Goal: Task Accomplishment & Management: Use online tool/utility

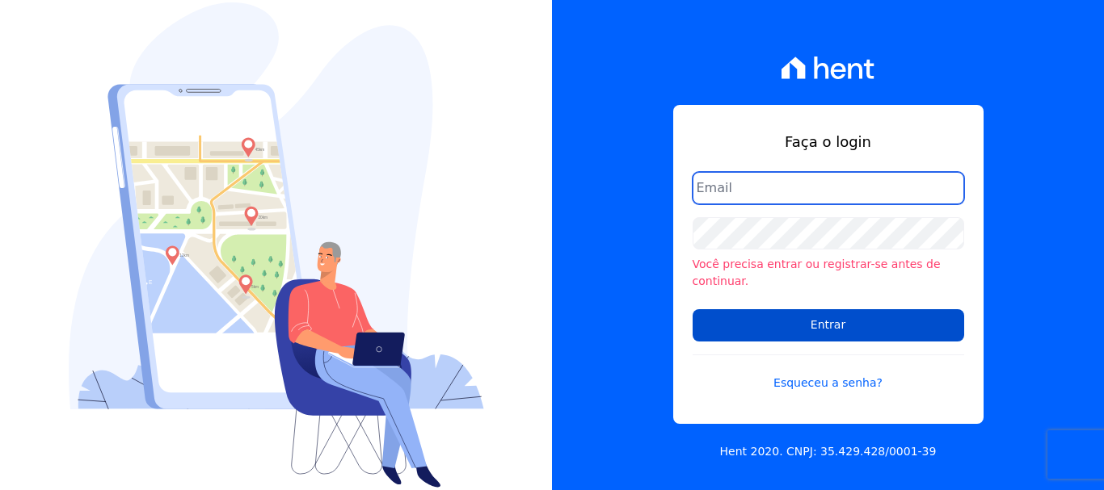
type input "[EMAIL_ADDRESS][DOMAIN_NAME]"
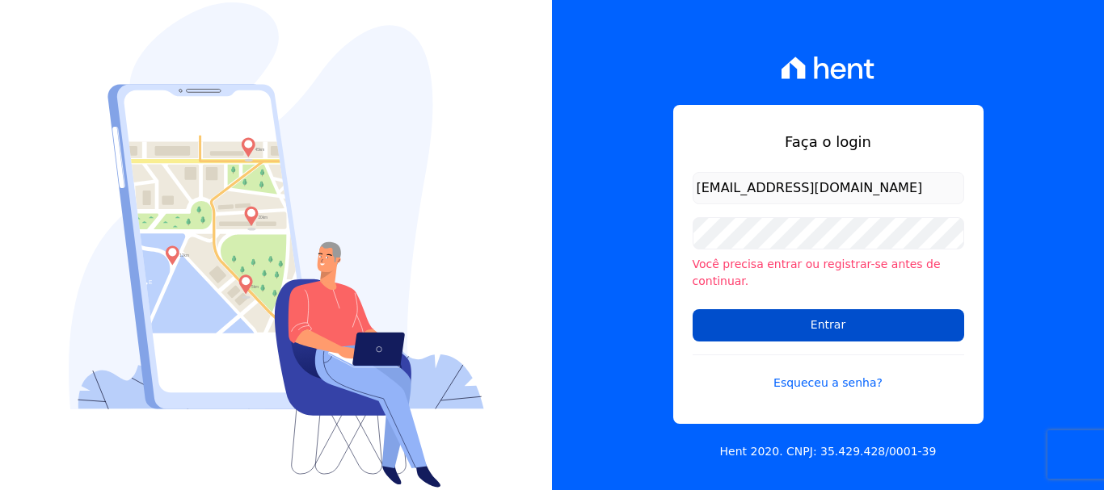
click at [839, 326] on input "Entrar" at bounding box center [827, 325] width 271 height 32
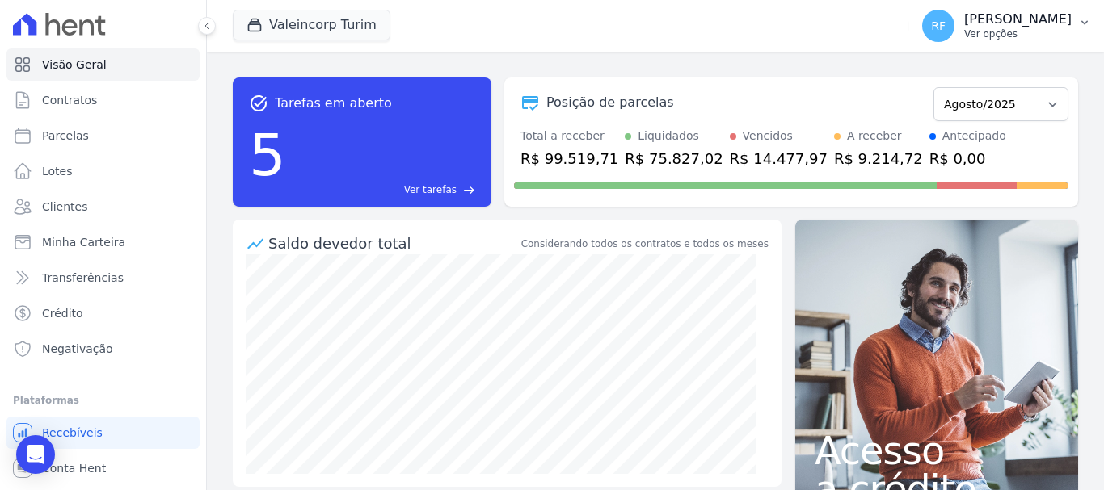
click at [1067, 17] on p "Rafaela Fagundes" at bounding box center [1017, 19] width 107 height 16
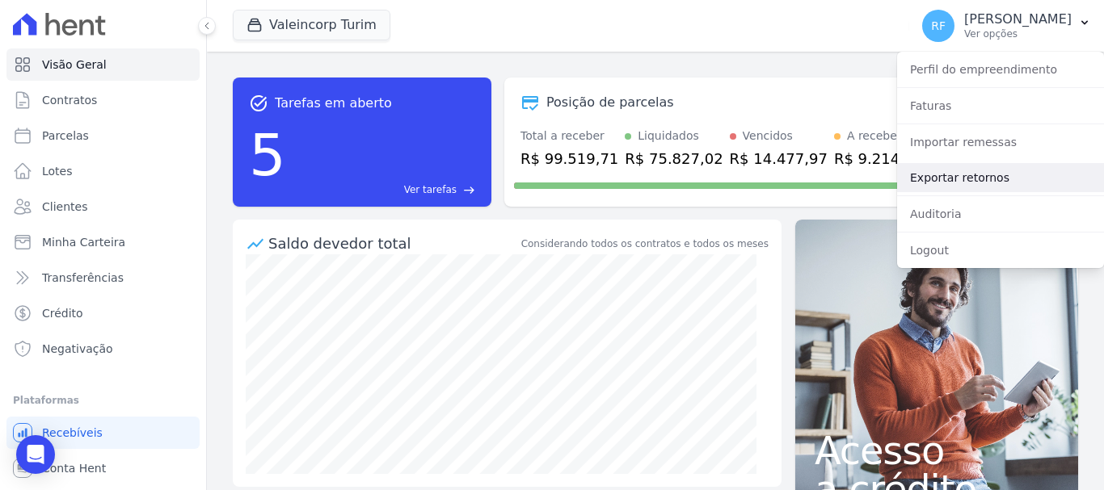
click at [959, 174] on link "Exportar retornos" at bounding box center [1000, 177] width 207 height 29
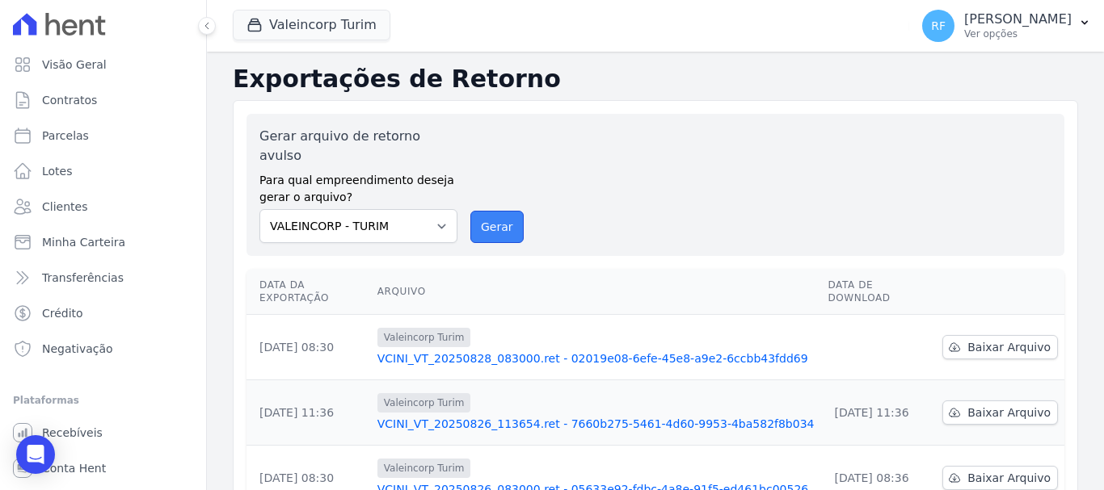
click at [487, 211] on button "Gerar" at bounding box center [496, 227] width 53 height 32
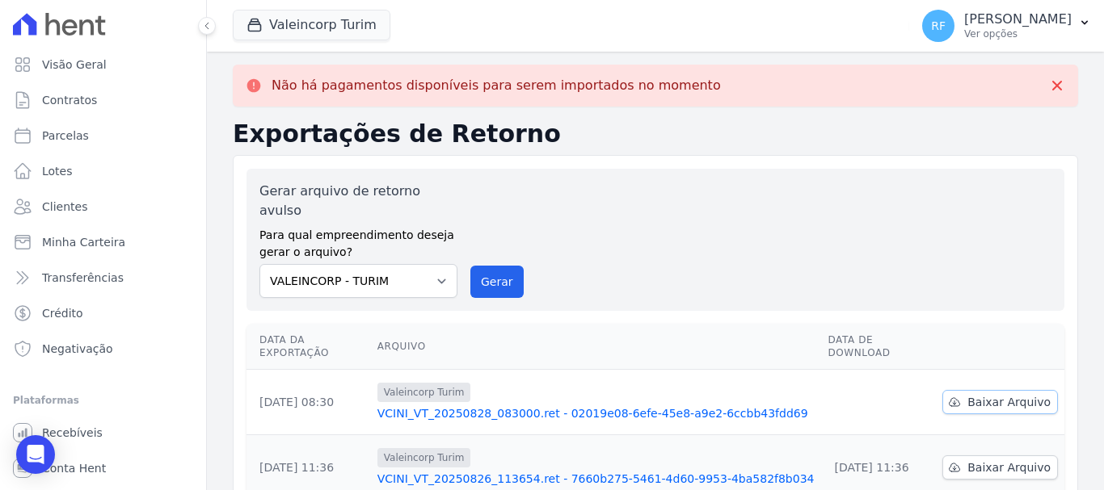
click at [952, 398] on icon at bounding box center [954, 402] width 11 height 8
